Goal: Information Seeking & Learning: Learn about a topic

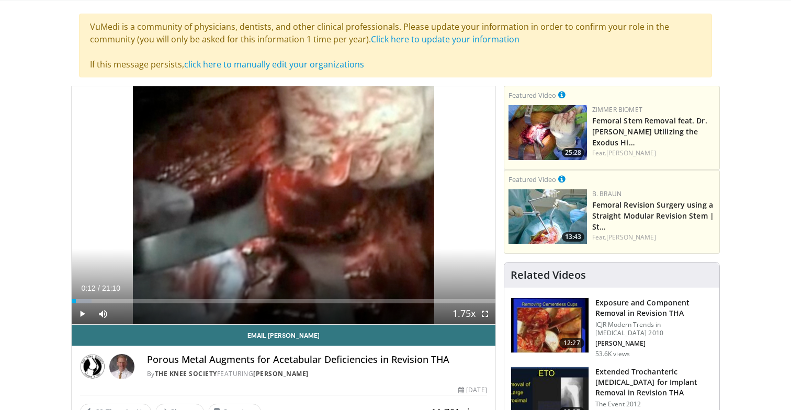
click at [247, 172] on div "10 seconds Tap to unmute" at bounding box center [284, 205] width 424 height 238
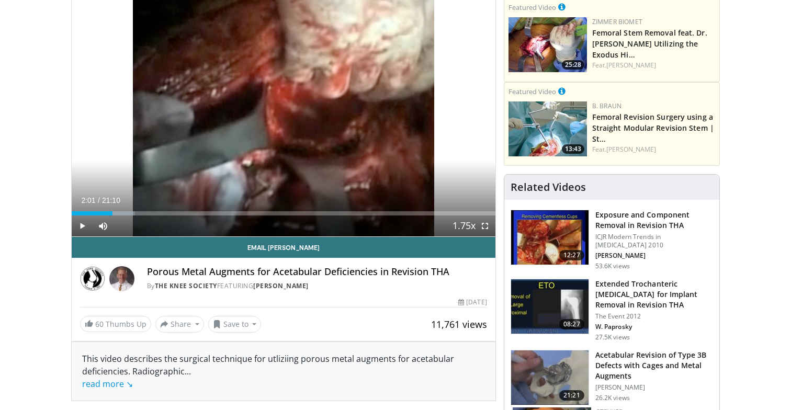
scroll to position [113, 0]
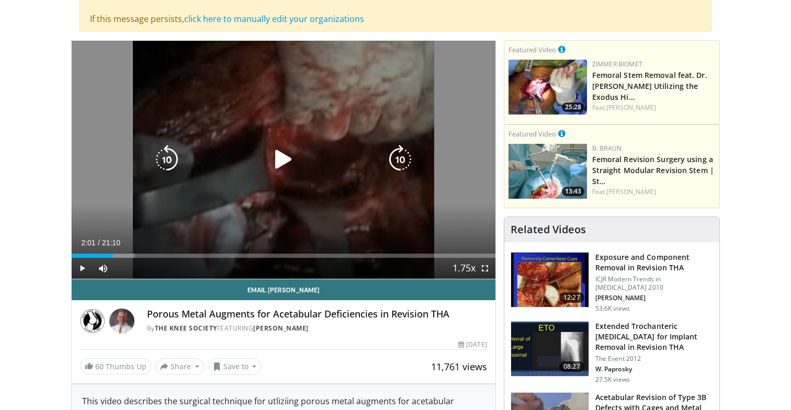
click at [227, 135] on div "10 seconds Tap to unmute" at bounding box center [284, 160] width 424 height 238
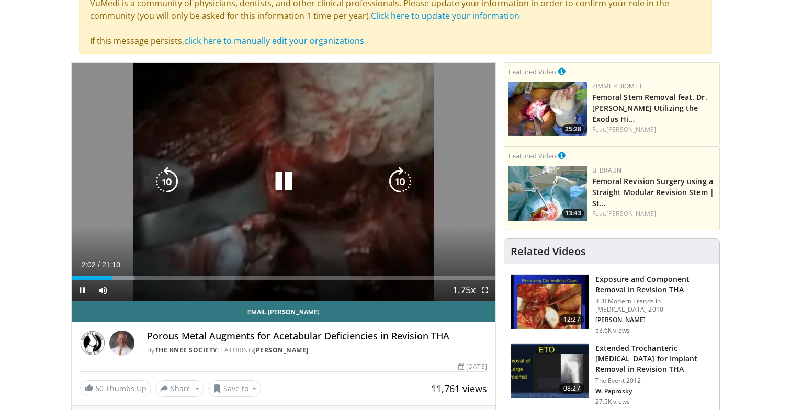
scroll to position [86, 0]
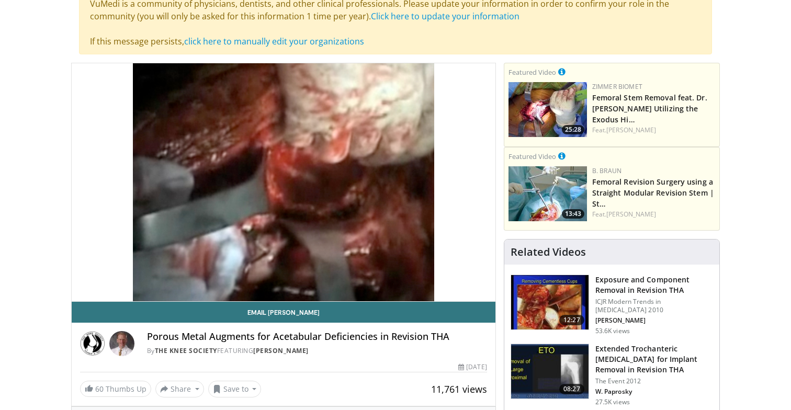
scroll to position [56, 0]
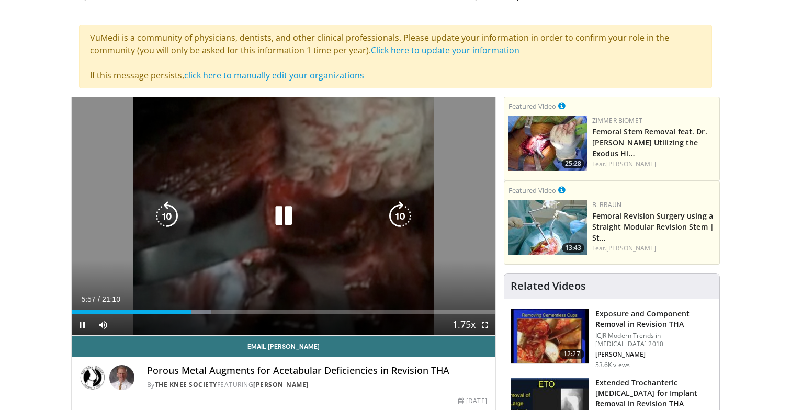
click at [284, 203] on icon "Video Player" at bounding box center [283, 216] width 29 height 29
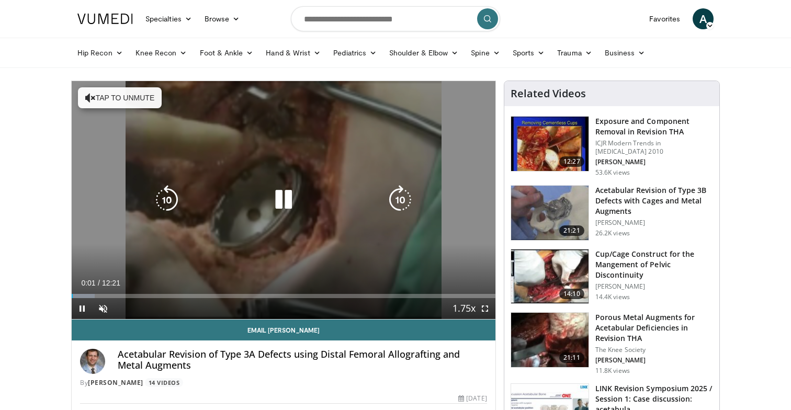
click at [111, 102] on button "Tap to unmute" at bounding box center [120, 97] width 84 height 21
click at [169, 216] on div "10 seconds Tap to unmute" at bounding box center [284, 200] width 424 height 238
click at [170, 206] on icon "Video Player" at bounding box center [166, 199] width 29 height 29
click at [286, 202] on icon "Video Player" at bounding box center [283, 199] width 29 height 29
click at [284, 199] on icon "Video Player" at bounding box center [283, 199] width 29 height 29
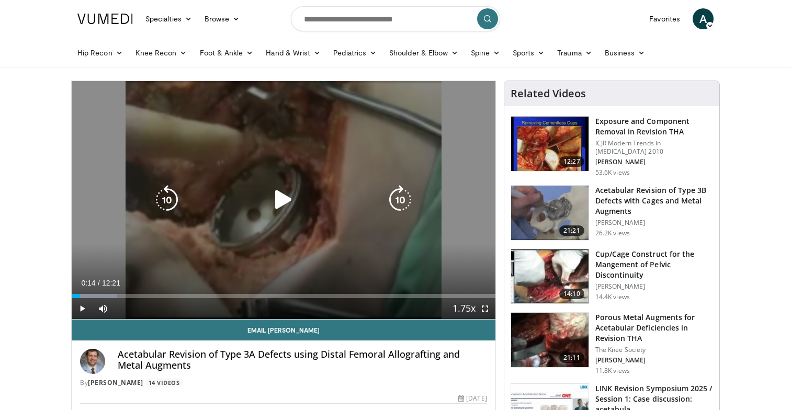
click at [284, 199] on icon "Video Player" at bounding box center [283, 199] width 29 height 29
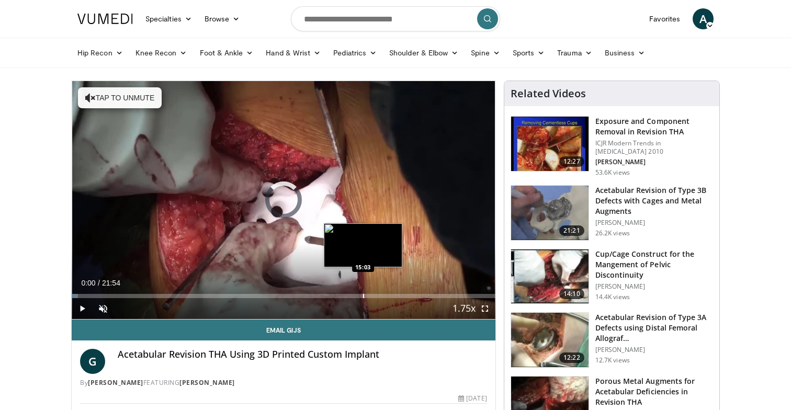
click at [363, 295] on div "Progress Bar" at bounding box center [363, 296] width 1 height 4
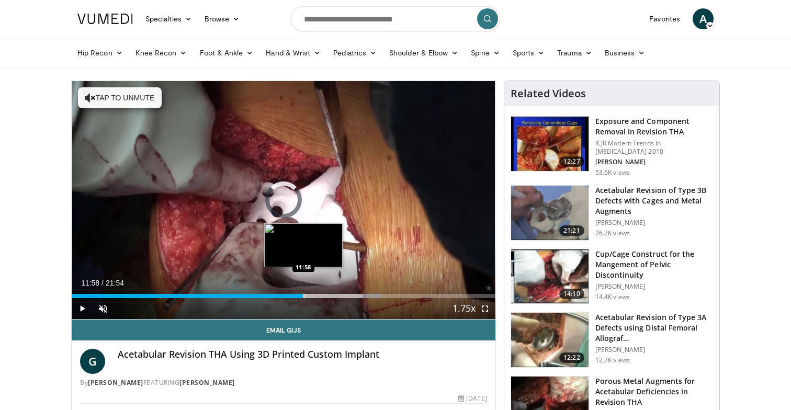
click at [303, 291] on div "Loaded : 73.12% 11:58 11:58" at bounding box center [284, 293] width 424 height 10
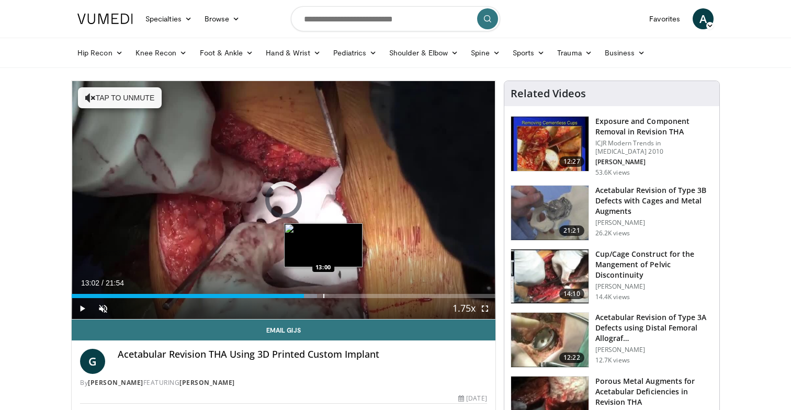
click at [323, 297] on div "Progress Bar" at bounding box center [323, 296] width 1 height 4
click at [313, 296] on div "Progress Bar" at bounding box center [313, 296] width 1 height 4
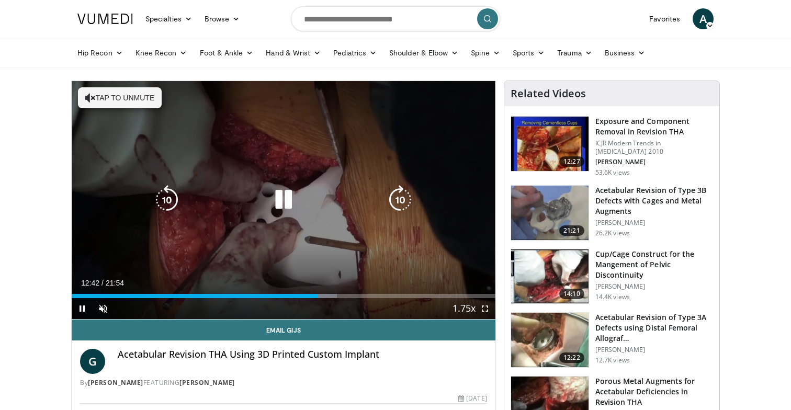
click at [124, 86] on div "10 seconds Tap to unmute" at bounding box center [284, 200] width 424 height 238
click at [134, 111] on div "10 seconds Tap to unmute" at bounding box center [284, 200] width 424 height 238
click at [113, 92] on button "Tap to unmute" at bounding box center [120, 97] width 84 height 21
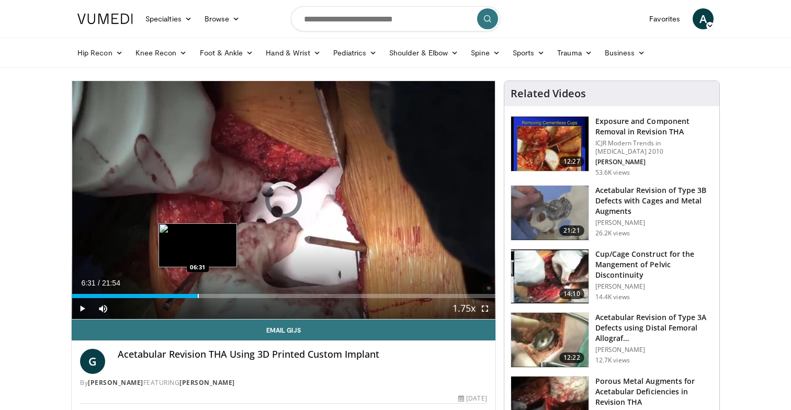
click at [198, 296] on div "Progress Bar" at bounding box center [198, 296] width 1 height 4
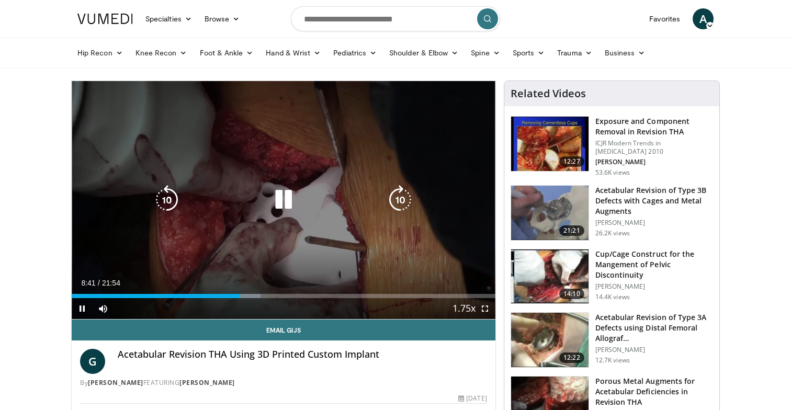
click at [281, 202] on icon "Video Player" at bounding box center [283, 199] width 29 height 29
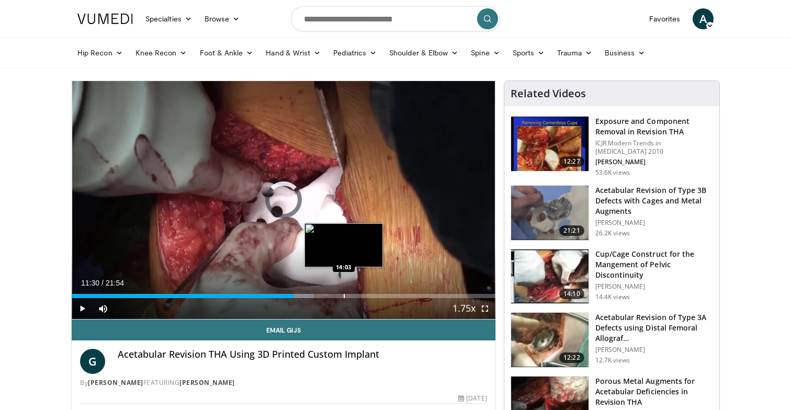
click at [343, 289] on div "Loaded : 57.12% 11:30 14:03" at bounding box center [284, 293] width 424 height 10
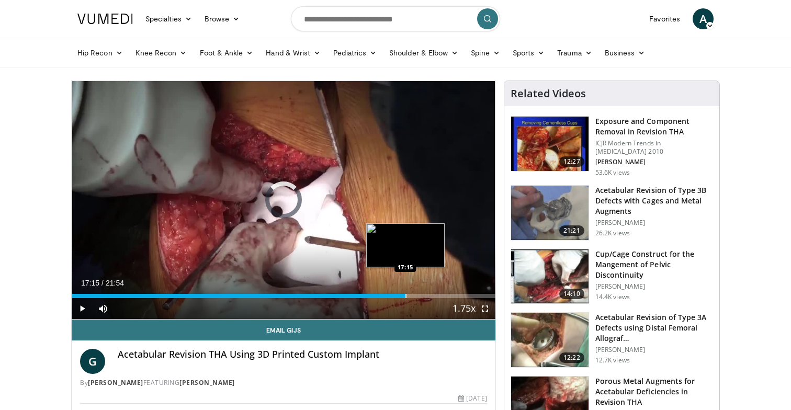
click at [406, 294] on div "Progress Bar" at bounding box center [406, 296] width 1 height 4
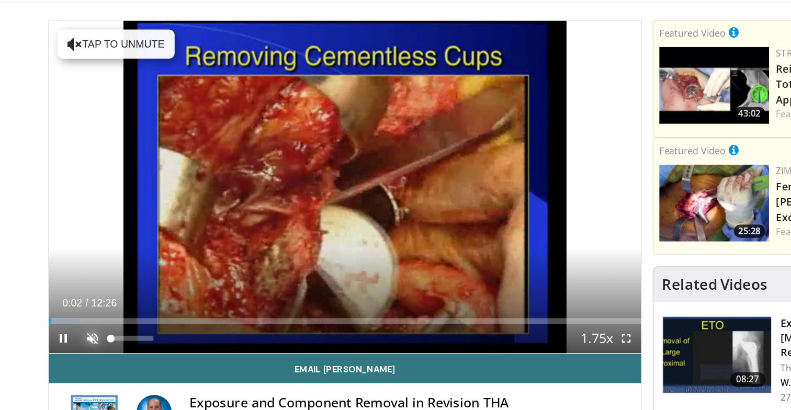
click at [110, 311] on span "Video Player" at bounding box center [103, 308] width 21 height 21
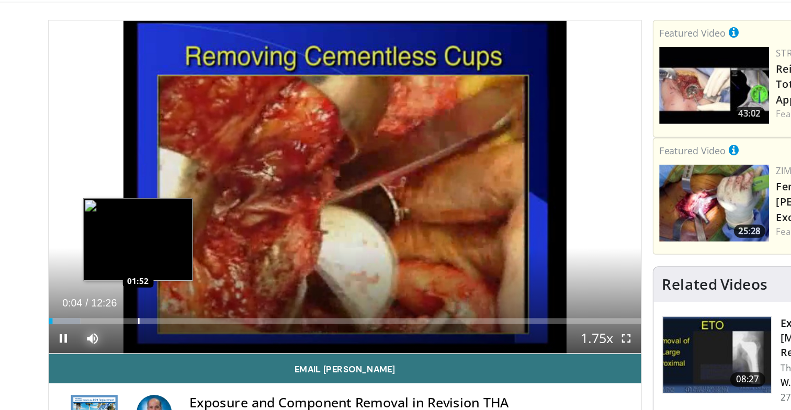
click at [136, 295] on div "Progress Bar" at bounding box center [136, 296] width 1 height 4
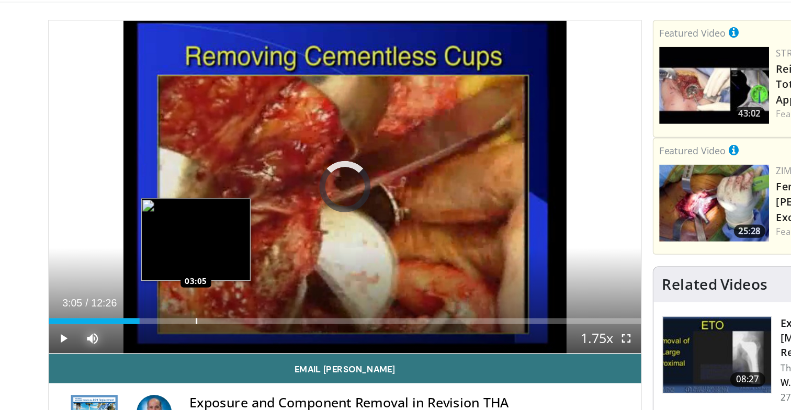
click at [176, 291] on div "Loaded : 0.00% 03:05 03:05" at bounding box center [284, 293] width 424 height 10
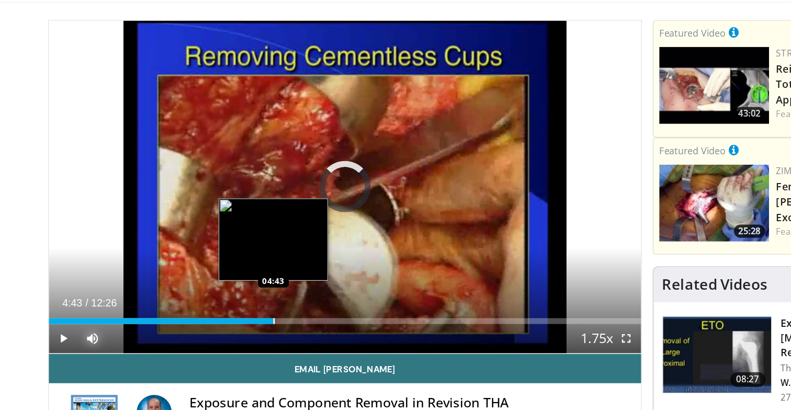
click at [232, 291] on div "Loaded : 33.41% 04:43 04:43" at bounding box center [284, 293] width 424 height 10
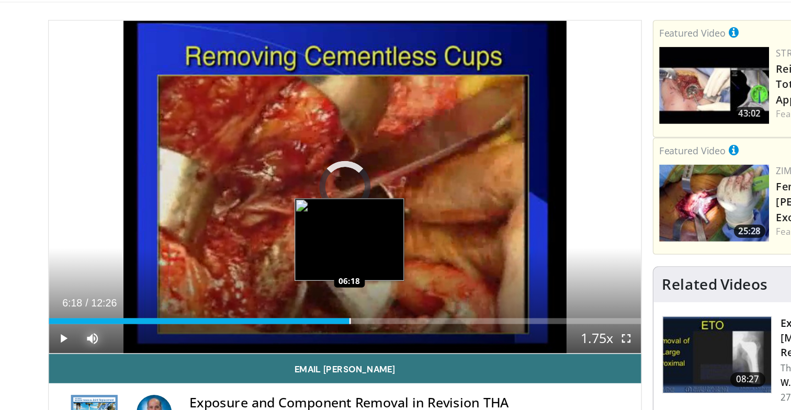
click at [287, 297] on div "Progress Bar" at bounding box center [287, 296] width 1 height 4
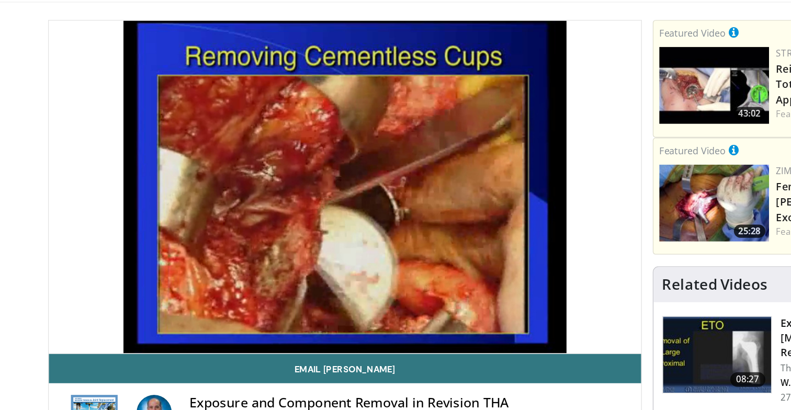
click at [93, 298] on button "Mute" at bounding box center [103, 308] width 21 height 21
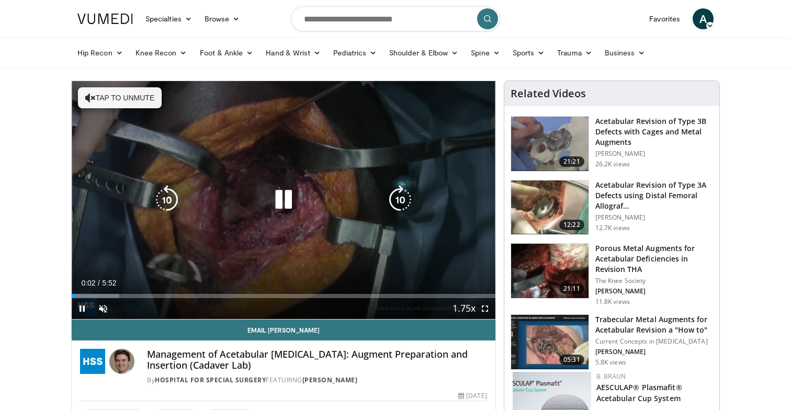
click at [125, 91] on button "Tap to unmute" at bounding box center [120, 97] width 84 height 21
click at [278, 200] on icon "Video Player" at bounding box center [283, 199] width 29 height 29
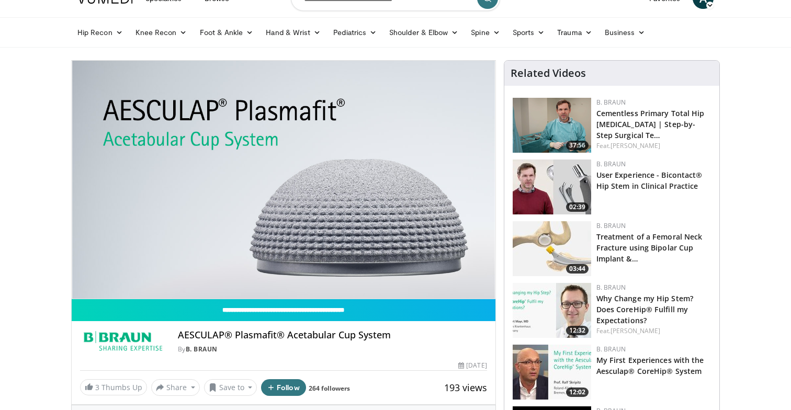
scroll to position [24, 0]
